Goal: Task Accomplishment & Management: Manage account settings

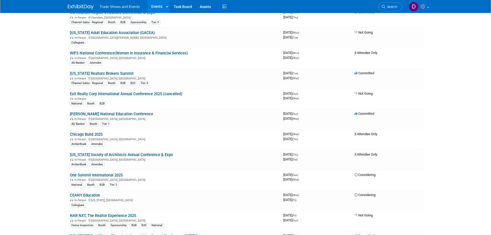
scroll to position [516, 0]
click at [103, 113] on link "[PERSON_NAME] National Education Conference" at bounding box center [111, 113] width 83 height 5
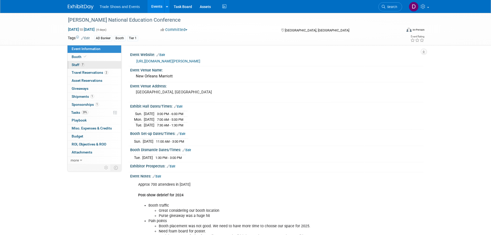
click at [81, 64] on span "7" at bounding box center [83, 65] width 4 height 4
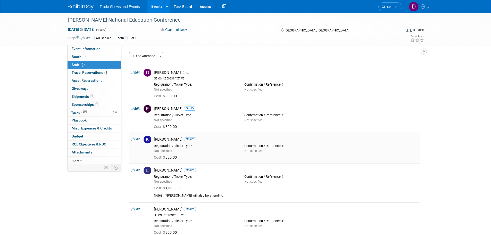
scroll to position [26, 0]
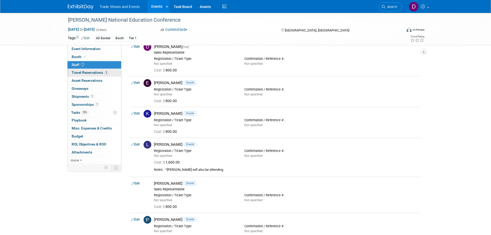
click at [94, 73] on span "Travel Reservations 2" at bounding box center [90, 72] width 37 height 4
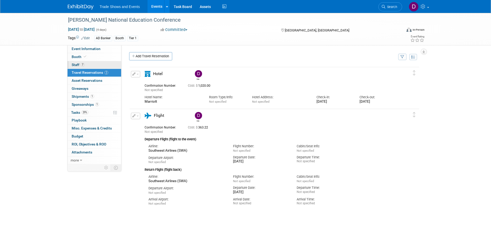
click at [82, 63] on span "7" at bounding box center [83, 65] width 4 height 4
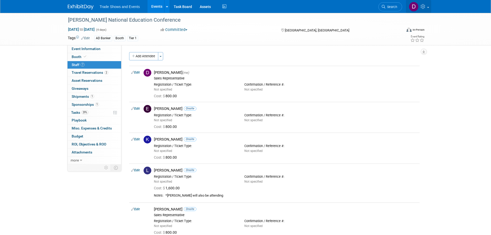
click at [429, 7] on span at bounding box center [428, 7] width 2 height 1
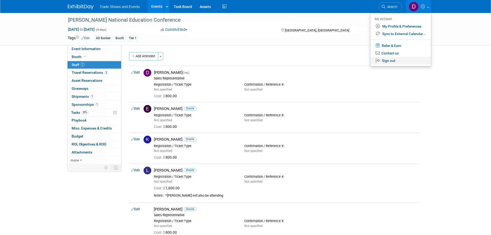
click at [390, 59] on link "Sign out" at bounding box center [401, 60] width 61 height 7
